Goal: Transaction & Acquisition: Purchase product/service

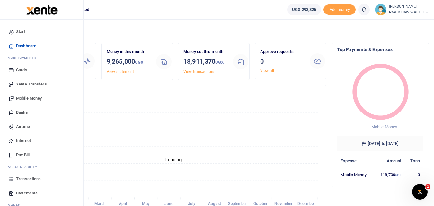
click at [12, 179] on icon at bounding box center [11, 179] width 6 height 6
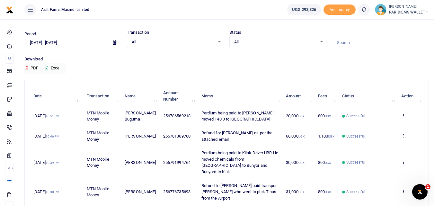
scroll to position [13, 0]
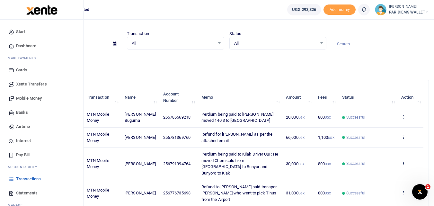
click at [33, 99] on span "Mobile Money" at bounding box center [29, 98] width 26 height 6
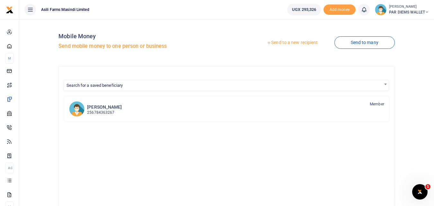
click at [294, 42] on link "Send to a new recipient" at bounding box center [292, 43] width 84 height 12
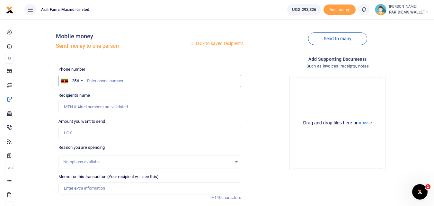
click at [100, 81] on input "text" at bounding box center [150, 81] width 183 height 12
type input "773865719"
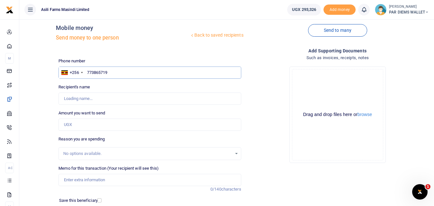
scroll to position [9, 0]
type input "Anthony Idambo"
type input "773865719"
click at [73, 123] on input "Amount you want to send" at bounding box center [150, 124] width 183 height 12
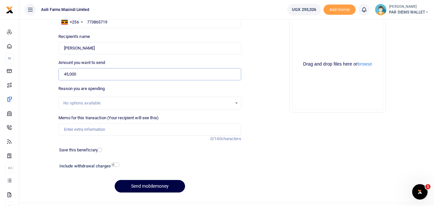
scroll to position [61, 0]
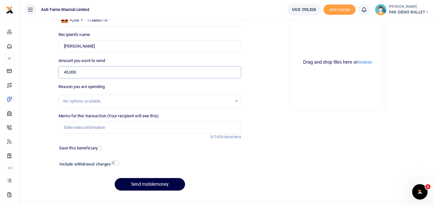
type input "45,000"
click at [95, 125] on input "Memo for this transaction (Your recipient will see this)" at bounding box center [150, 128] width 183 height 12
type input "P"
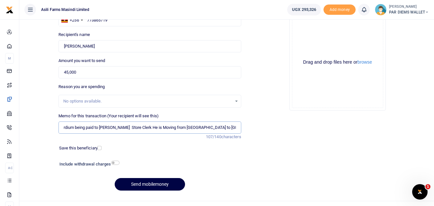
scroll to position [0, 36]
type input "Transport and Perdium being paid to Anthony Store Clerk He is Moving from Amath…"
click at [144, 182] on button "Send mobilemoney" at bounding box center [150, 184] width 70 height 13
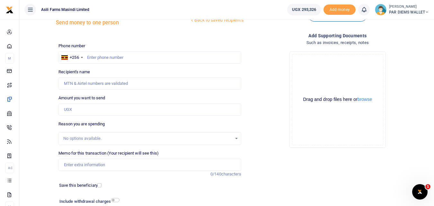
scroll to position [22, 0]
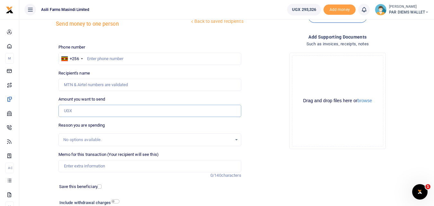
click at [73, 112] on input "Amount you want to send" at bounding box center [150, 111] width 183 height 12
paste input "256785319482"
type input "256785319482"
click at [98, 59] on input "text" at bounding box center [150, 59] width 183 height 12
type input "785319482"
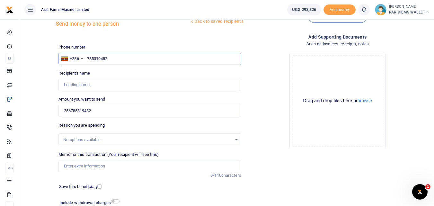
type input "George Barungi"
type input "785319482"
click at [105, 110] on input "256785319482" at bounding box center [150, 111] width 183 height 12
type input "2"
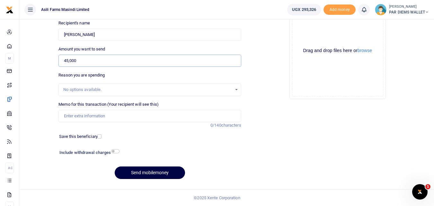
type input "45,000"
click at [90, 114] on input "Memo for this transaction (Your recipient will see this)" at bounding box center [150, 116] width 183 height 12
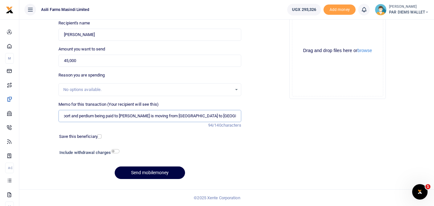
scroll to position [0, 12]
type input "Transport and perdium being paid to [PERSON_NAME] is moving from [GEOGRAPHIC_DA…"
click at [317, 25] on div "Drag and drop files here or browse Powered by Uppy" at bounding box center [337, 50] width 91 height 91
click at [311, 30] on div "Drag and drop files here or browse Powered by Uppy" at bounding box center [337, 50] width 91 height 91
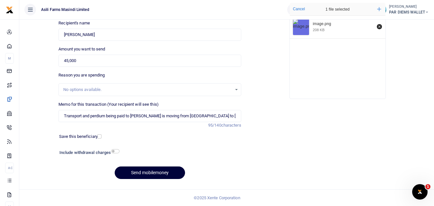
click at [144, 173] on button "Send mobilemoney" at bounding box center [150, 173] width 70 height 13
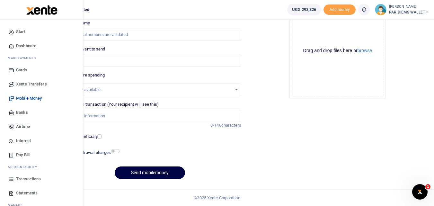
click at [10, 178] on icon at bounding box center [11, 179] width 6 height 6
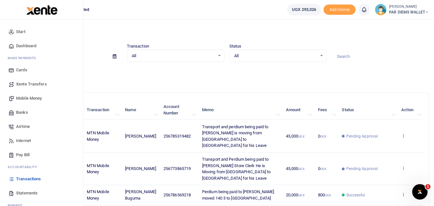
click at [32, 96] on span "Mobile Money" at bounding box center [29, 98] width 26 height 6
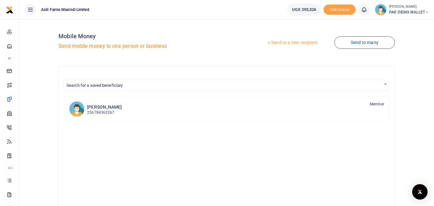
click at [297, 45] on link "Send to a new recipient" at bounding box center [292, 43] width 84 height 12
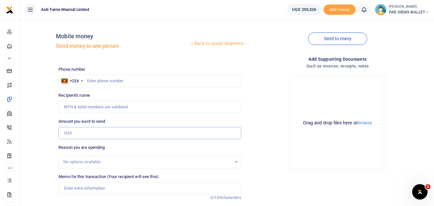
click at [68, 132] on input "Amount you want to send" at bounding box center [150, 133] width 183 height 12
paste input "077688516"
type input "077688516"
click at [99, 79] on input "text" at bounding box center [150, 81] width 183 height 12
click at [122, 81] on input "77688516" at bounding box center [150, 81] width 183 height 12
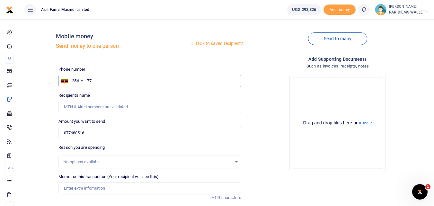
type input "7"
type input "776885167"
type input "Charles Agaba"
type input "776885167"
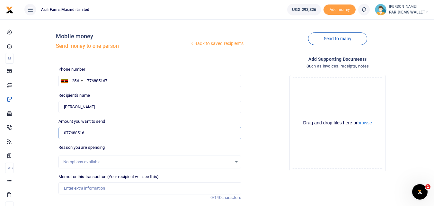
click at [111, 130] on input "077688516" at bounding box center [150, 133] width 183 height 12
type input "0"
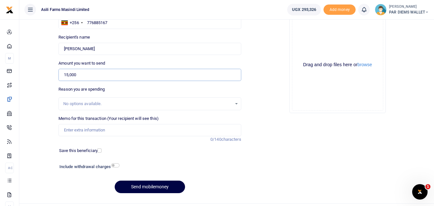
scroll to position [72, 0]
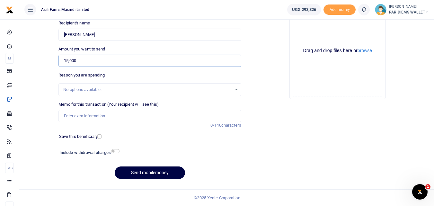
type input "15,000"
click at [73, 117] on input "Memo for this transaction (Your recipient will see this)" at bounding box center [150, 116] width 183 height 12
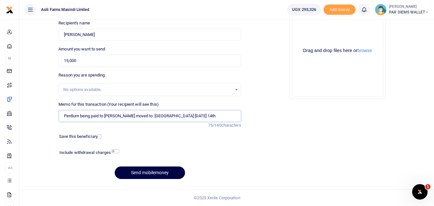
type input "Perdium being paid to Agaba Charles He moved to Bosco Farm Yesterday 14th"
click at [307, 30] on div "Drag and drop files here or browse Powered by Uppy" at bounding box center [337, 50] width 91 height 91
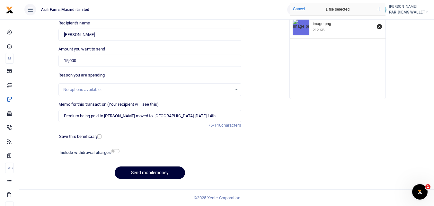
click at [157, 169] on button "Send mobilemoney" at bounding box center [150, 173] width 70 height 13
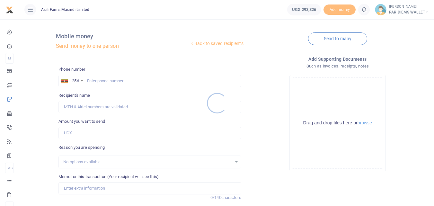
scroll to position [72, 0]
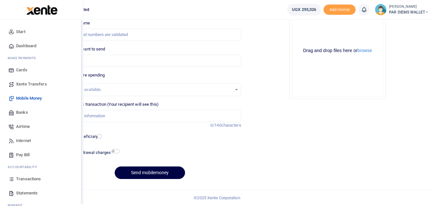
click at [10, 182] on link "Transactions" at bounding box center [41, 179] width 73 height 14
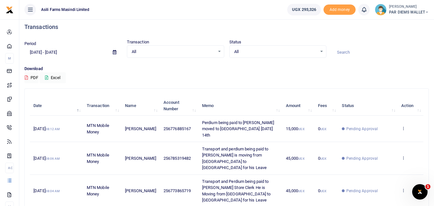
scroll to position [4, 0]
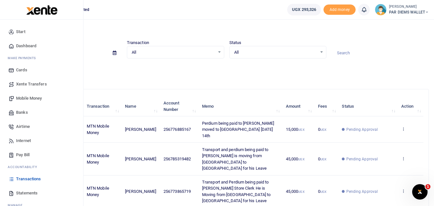
click at [33, 97] on span "Mobile Money" at bounding box center [29, 98] width 26 height 6
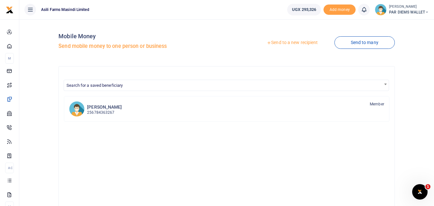
click at [285, 41] on link "Send to a new recipient" at bounding box center [292, 43] width 84 height 12
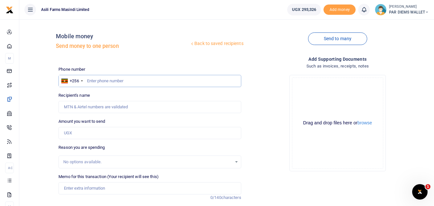
click at [94, 78] on input "text" at bounding box center [150, 81] width 183 height 12
click at [94, 82] on input "text" at bounding box center [150, 81] width 183 height 12
click at [89, 82] on input "text" at bounding box center [150, 81] width 183 height 12
type input "772068210"
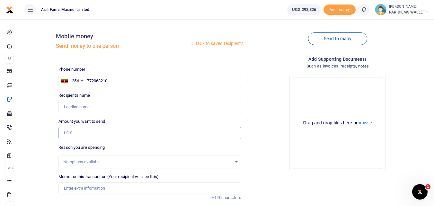
click at [84, 130] on input "Amount you want to send" at bounding box center [150, 133] width 183 height 12
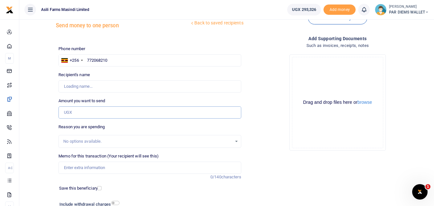
type input "Brian Kalyango"
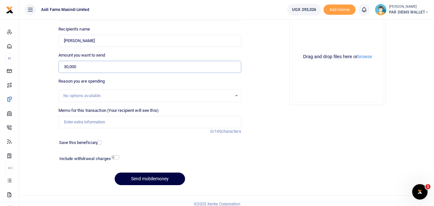
scroll to position [72, 0]
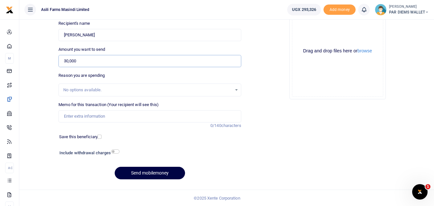
type input "30,000"
click at [88, 114] on input "Memo for this transaction (Your recipient will see this)" at bounding box center [150, 116] width 183 height 12
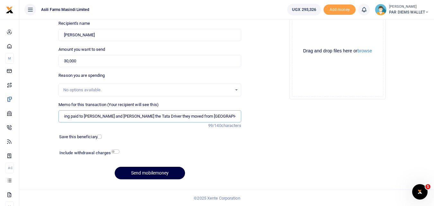
scroll to position [0, 22]
type input "Perdium being paid to Brian Kalyango and Kasimu the Tata Driver they moved from…"
click at [312, 36] on div "Drag and drop files here or browse Powered by Uppy" at bounding box center [337, 50] width 91 height 91
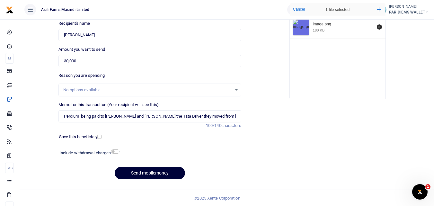
click at [138, 169] on button "Send mobilemoney" at bounding box center [150, 173] width 70 height 13
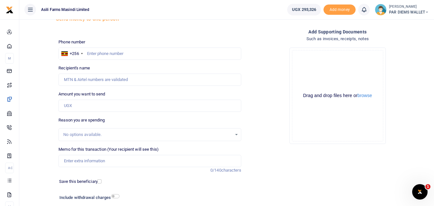
scroll to position [27, 0]
click at [135, 56] on input "text" at bounding box center [150, 54] width 183 height 12
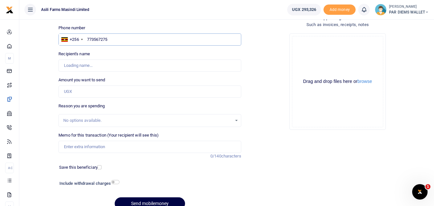
scroll to position [42, 0]
click at [116, 37] on input "773567275" at bounding box center [150, 39] width 183 height 12
type input "7"
type input "773567275"
type input "Godfrey Mundwa"
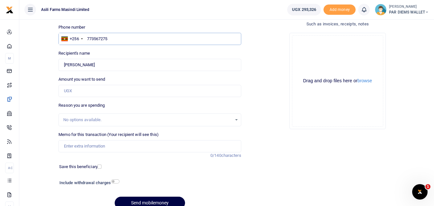
type input "773567275"
click at [80, 89] on input "Amount you want to send" at bounding box center [150, 91] width 183 height 12
type input "60,000"
click at [82, 142] on input "Memo for this transaction (Your recipient will see this)" at bounding box center [150, 146] width 183 height 12
type input "P"
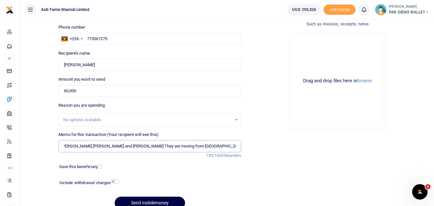
scroll to position [0, 62]
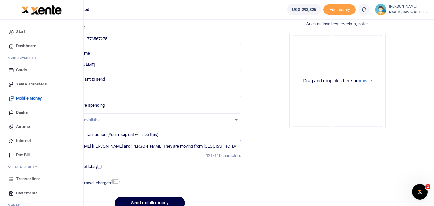
type input "Perdium for Store Team and the Cooks Andrew Denis Richard and Jane They are mov…"
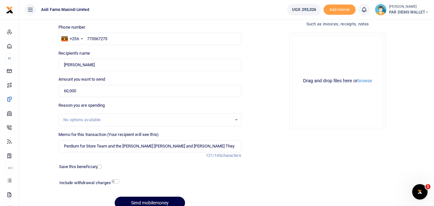
click at [324, 48] on div "Drag and drop files here or browse Powered by Uppy" at bounding box center [337, 80] width 91 height 91
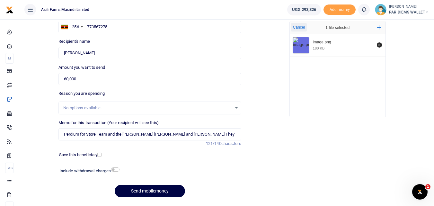
scroll to position [72, 0]
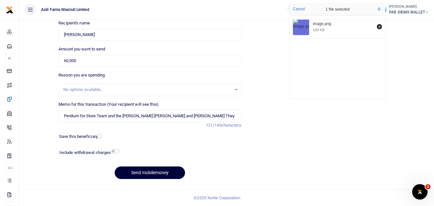
click at [145, 171] on button "Send mobilemoney" at bounding box center [150, 173] width 70 height 13
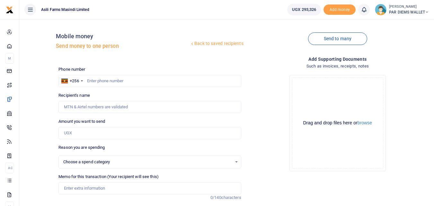
scroll to position [72, 0]
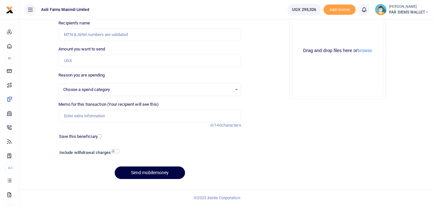
select select
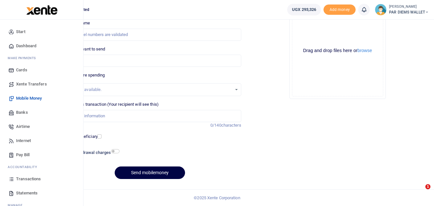
click at [11, 180] on icon at bounding box center [11, 179] width 6 height 6
click at [11, 177] on icon at bounding box center [11, 179] width 6 height 6
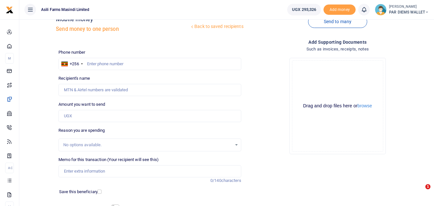
scroll to position [18, 0]
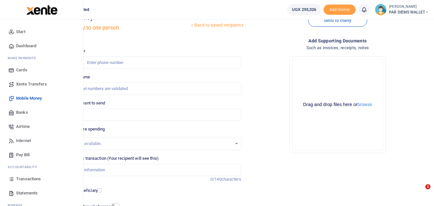
click at [12, 178] on icon at bounding box center [11, 179] width 6 height 6
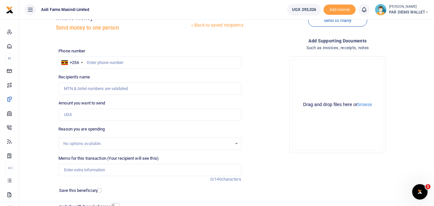
scroll to position [0, 0]
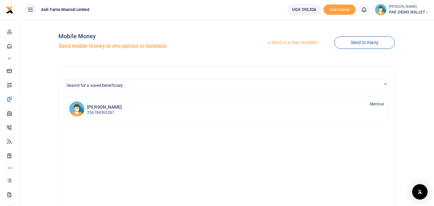
click at [286, 41] on link "Send to a new recipient" at bounding box center [292, 43] width 84 height 12
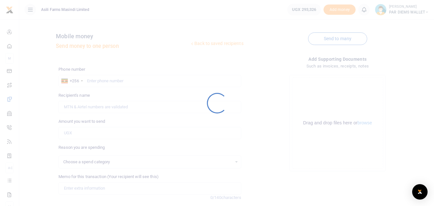
select select
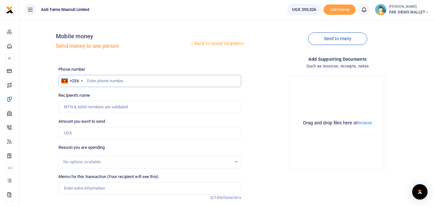
click at [104, 79] on input "text" at bounding box center [150, 81] width 183 height 12
type input "779729473"
type input "[PERSON_NAME]"
type input "779729473"
click at [86, 131] on input "Amount you want to send" at bounding box center [150, 133] width 183 height 12
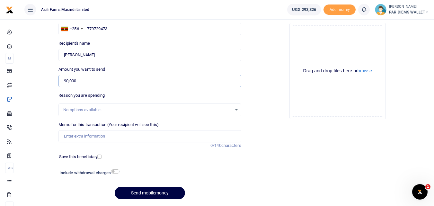
scroll to position [52, 0]
type input "90,000"
click at [98, 134] on input "Memo for this transaction (Your recipient will see this)" at bounding box center [150, 136] width 183 height 12
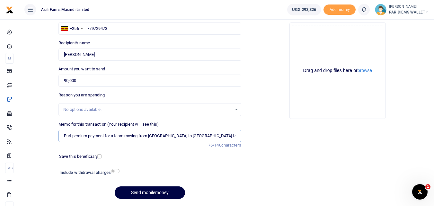
click at [114, 135] on input "Part perdium payment for a team moving from Kilak to Bunyoro for there Leave" at bounding box center [150, 136] width 183 height 12
click at [239, 135] on input "Part perdium payment for Grain handling team moving from Kilak to Bunyoro for t…" at bounding box center [150, 136] width 183 height 12
type input "Part perdium payment for Grain handling team moving from Kilak to Bunyoro for t…"
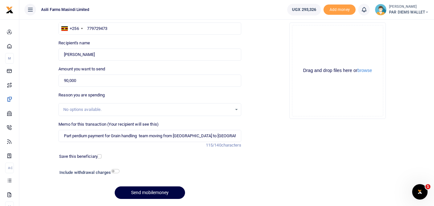
click at [312, 45] on div "Drag and drop files here or browse Powered by Uppy" at bounding box center [337, 70] width 91 height 91
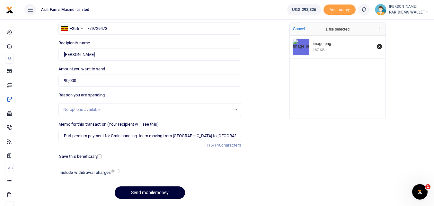
click at [139, 191] on button "Send mobilemoney" at bounding box center [150, 193] width 70 height 13
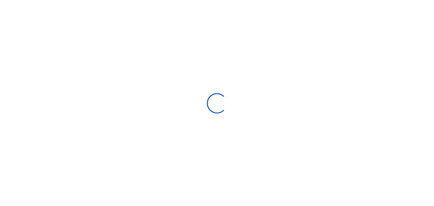
scroll to position [52, 0]
select select
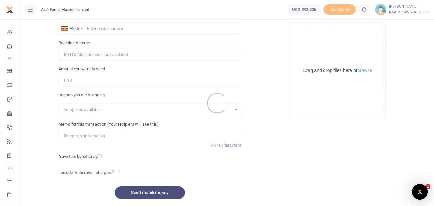
scroll to position [0, 0]
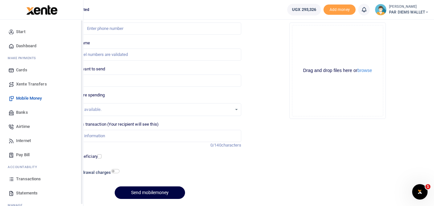
click at [14, 176] on icon at bounding box center [11, 179] width 6 height 6
